Goal: Information Seeking & Learning: Learn about a topic

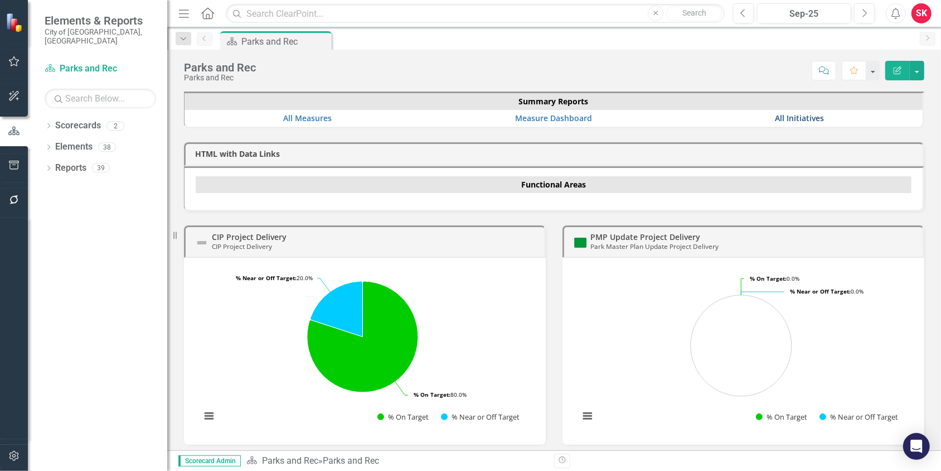
click at [793, 115] on link "All Initiatives" at bounding box center [799, 118] width 49 height 11
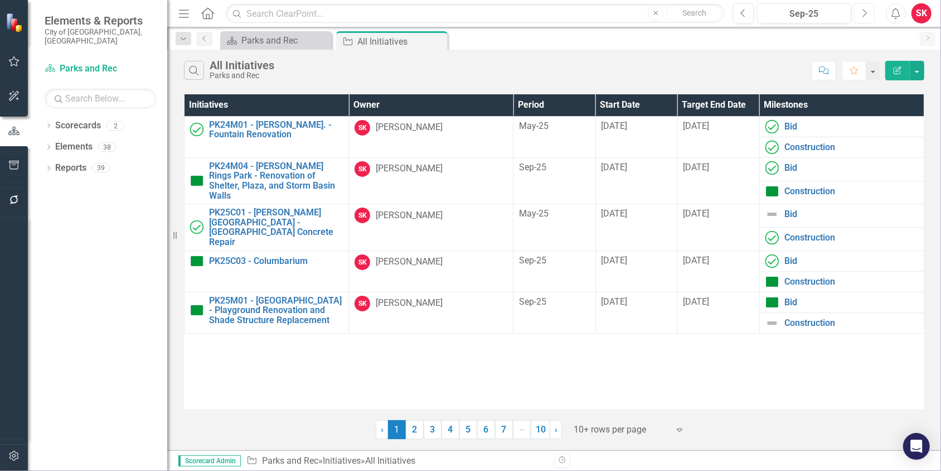
click at [867, 9] on icon "Next" at bounding box center [864, 13] width 6 height 10
click at [288, 123] on link "PK24M01 - [PERSON_NAME]. - Fountain Renovation" at bounding box center [276, 130] width 134 height 20
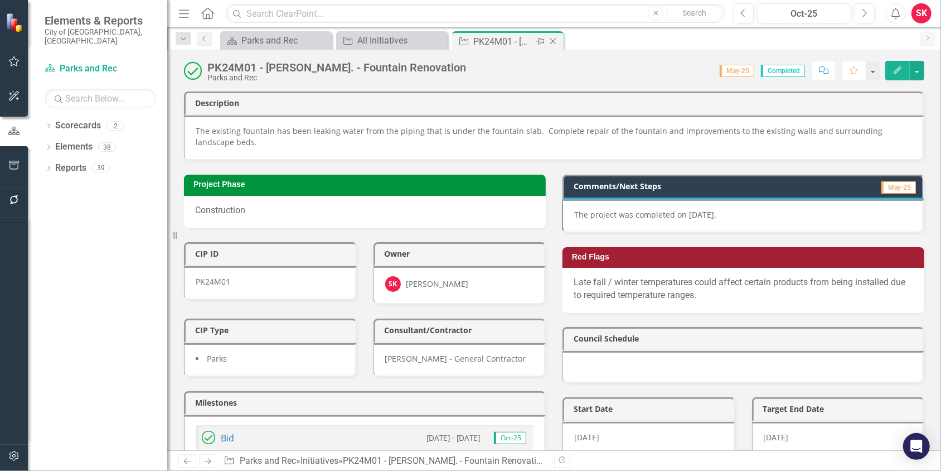
click at [553, 40] on icon "Close" at bounding box center [553, 41] width 11 height 9
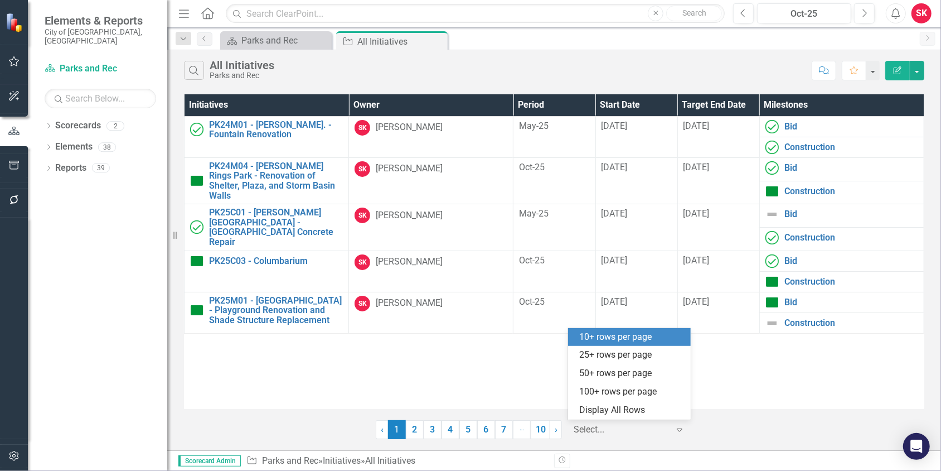
click at [679, 429] on icon "Expand" at bounding box center [679, 429] width 11 height 9
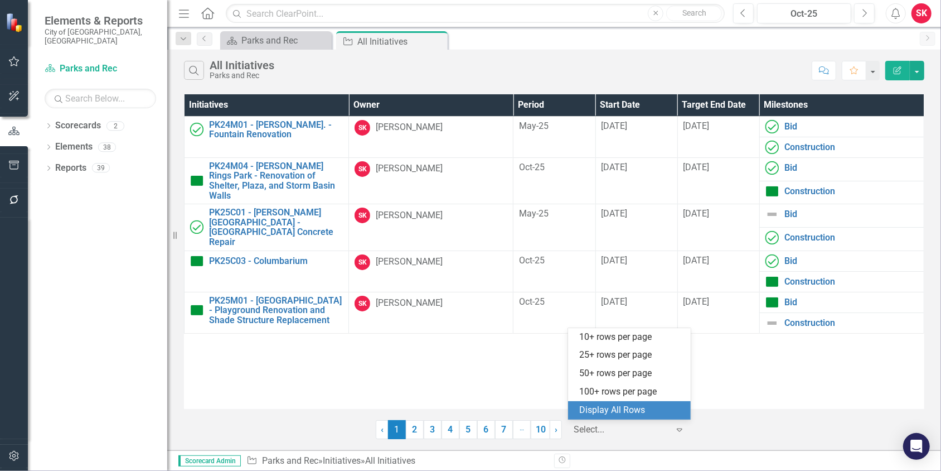
click at [643, 410] on div "Display All Rows" at bounding box center [631, 410] width 105 height 13
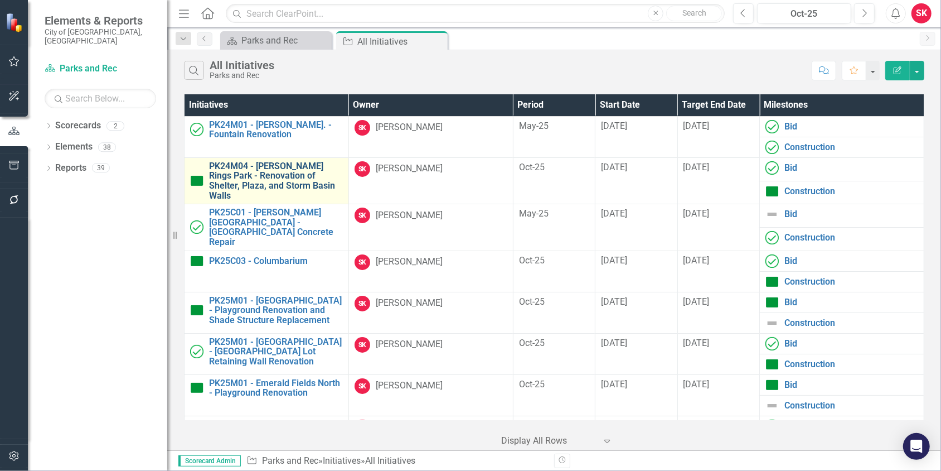
click at [267, 176] on link "PK24M04 - [PERSON_NAME] Rings Park - Renovation of Shelter, Plaza, and Storm Ba…" at bounding box center [276, 180] width 134 height 39
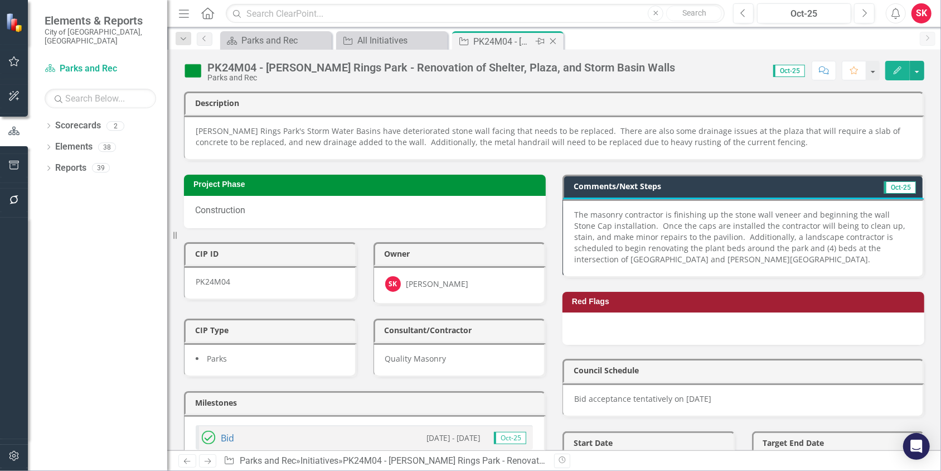
click at [553, 40] on icon "Close" at bounding box center [553, 41] width 11 height 9
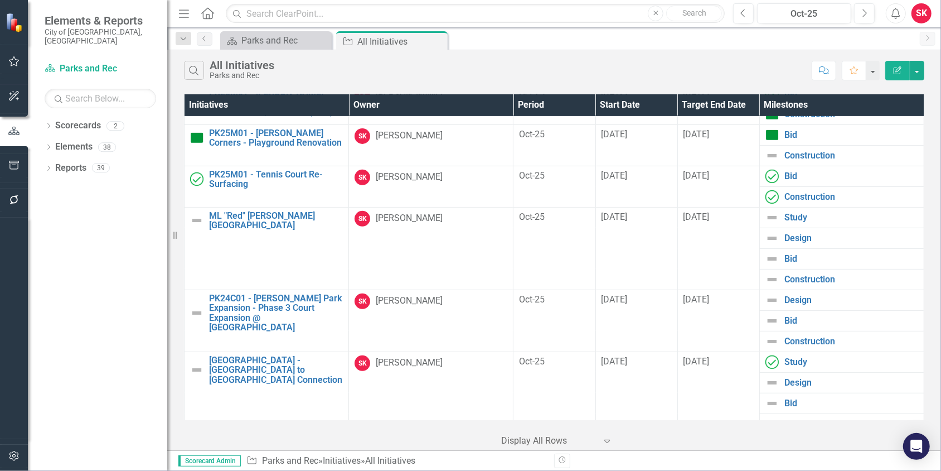
scroll to position [1676, 0]
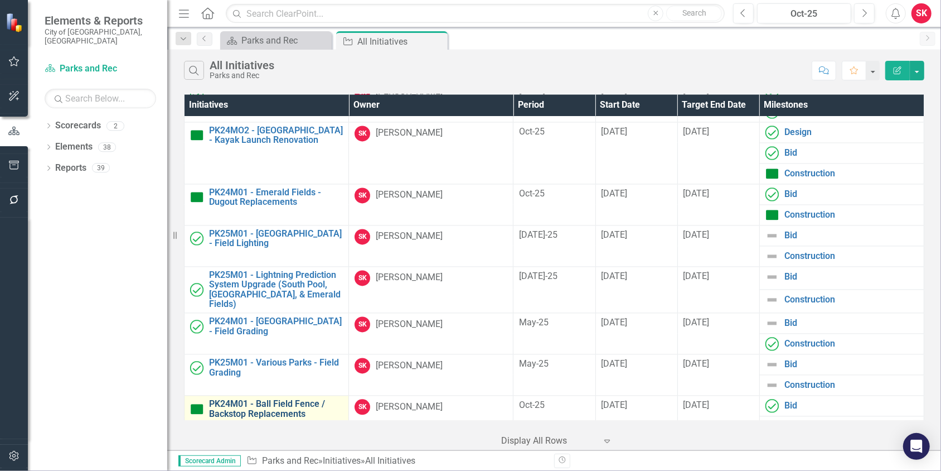
click at [278, 399] on link "PK24M01 - Ball Field Fence / Backstop Replacements" at bounding box center [276, 409] width 134 height 20
